Goal: Information Seeking & Learning: Learn about a topic

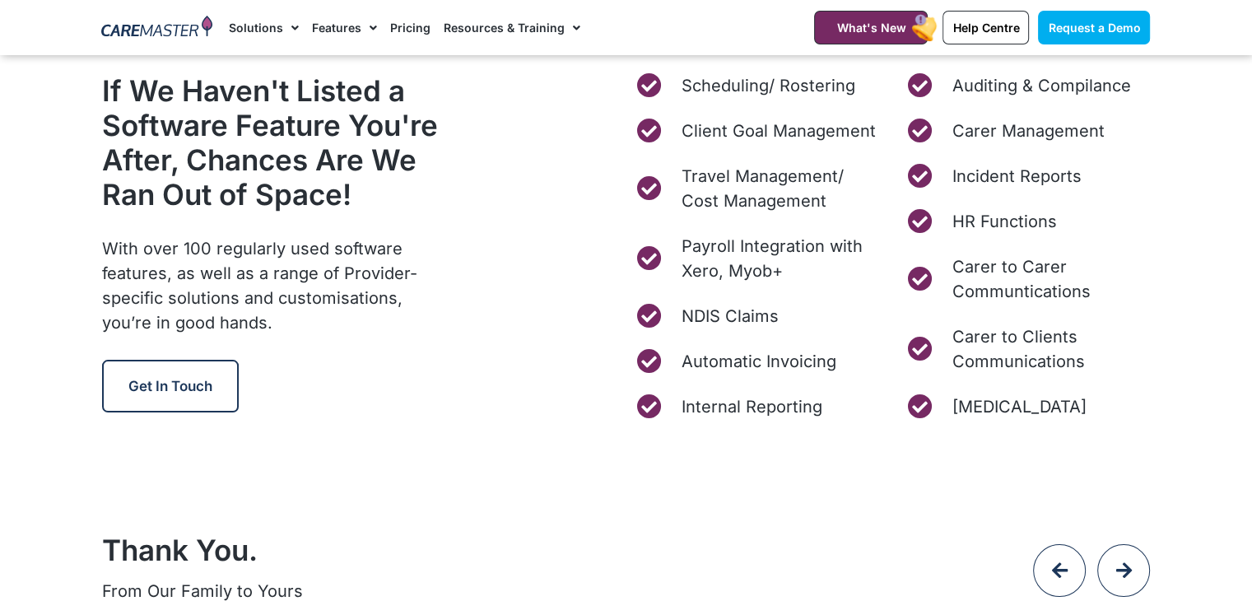
scroll to position [6421, 0]
